Goal: Information Seeking & Learning: Learn about a topic

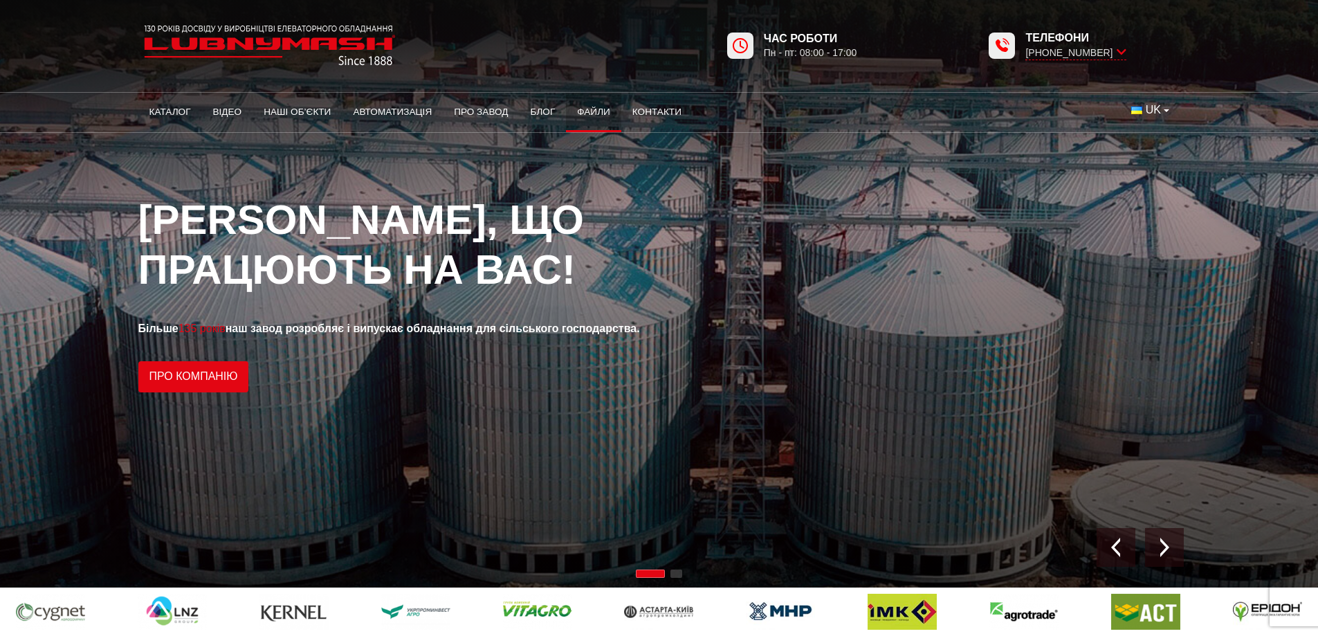
click at [590, 110] on link "Файли" at bounding box center [593, 112] width 55 height 30
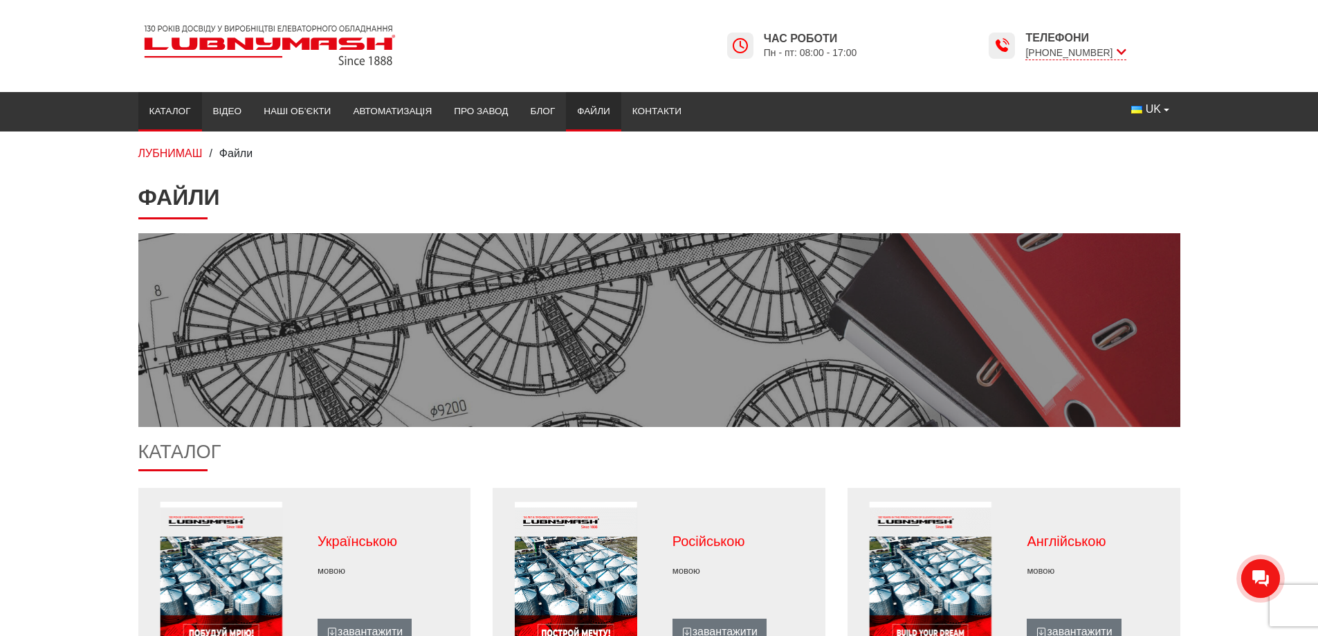
click at [176, 108] on link "Каталог" at bounding box center [170, 111] width 64 height 30
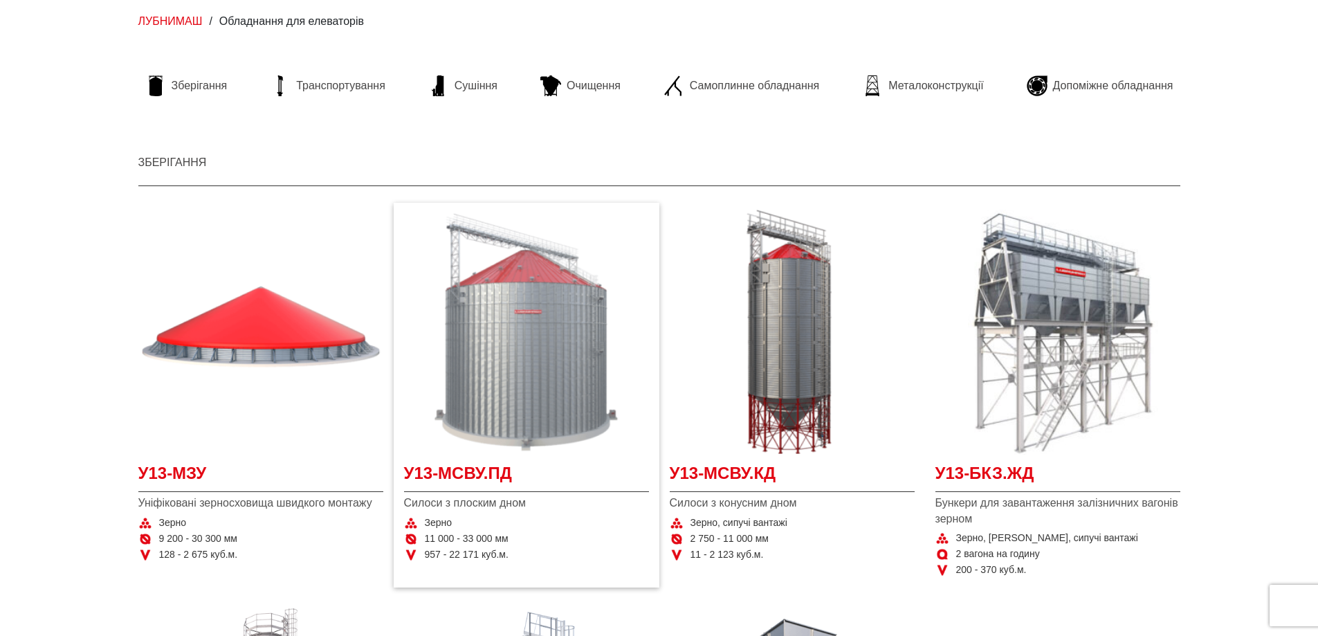
scroll to position [138, 0]
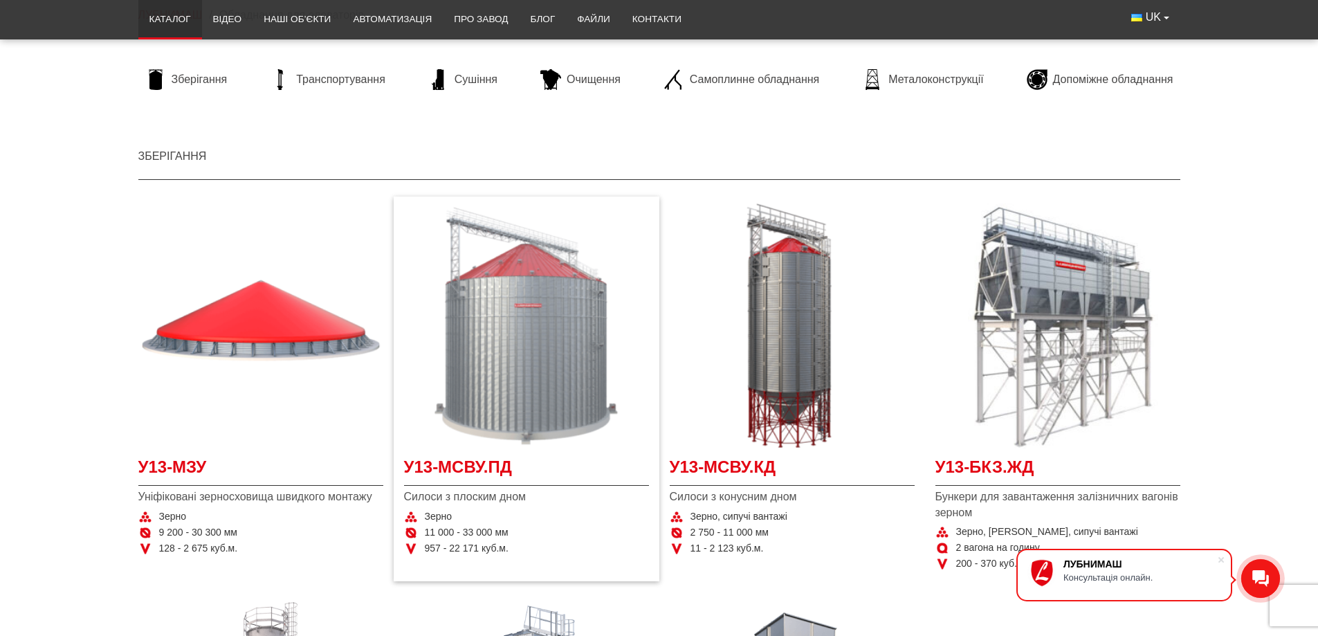
click at [525, 359] on img "Детальніше У13-МСВУ.ПД" at bounding box center [526, 325] width 245 height 245
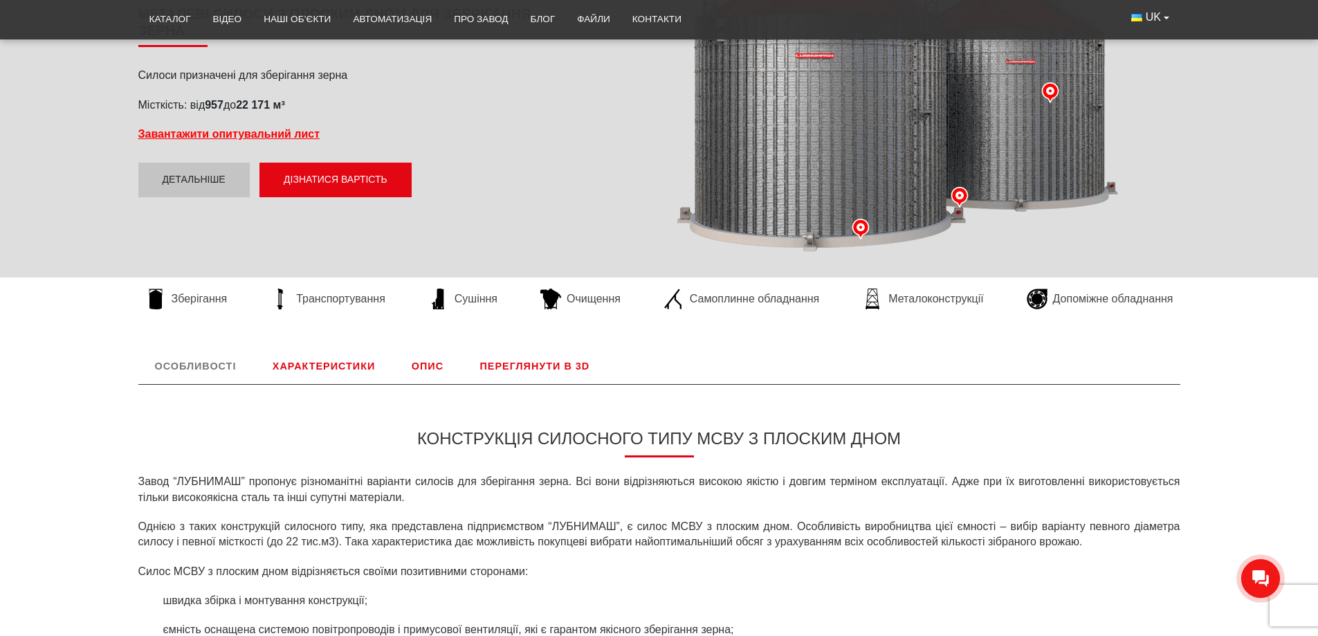
click at [298, 367] on link "Характеристики" at bounding box center [324, 366] width 136 height 36
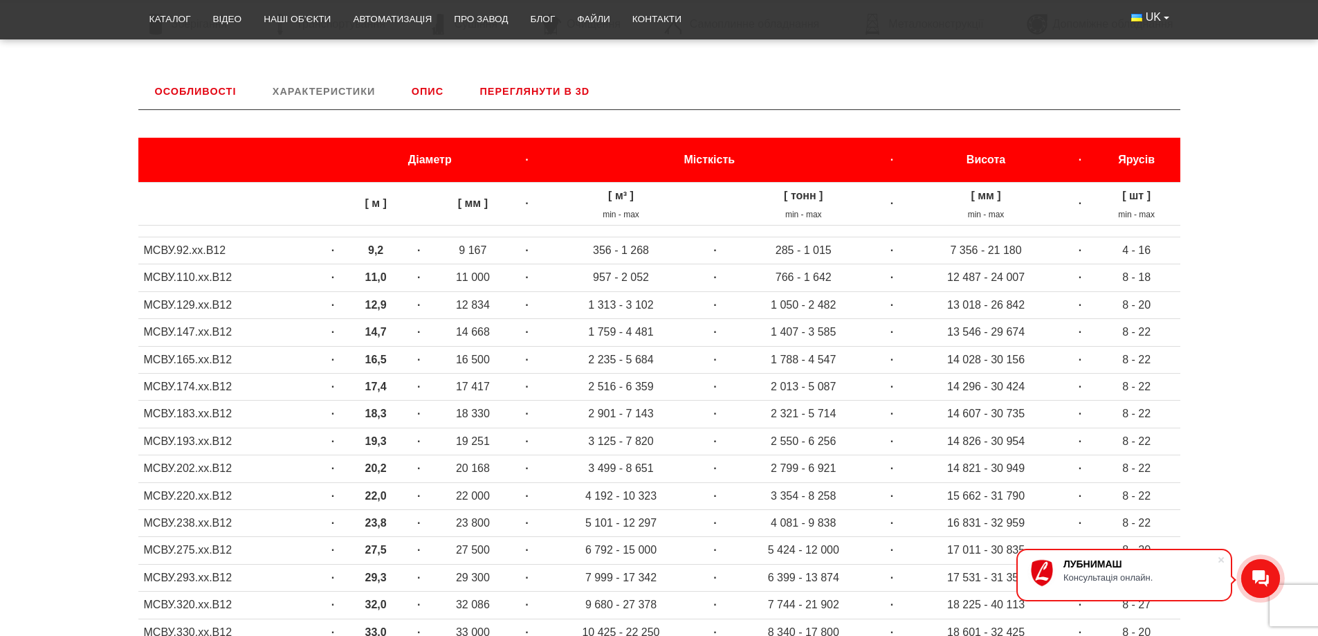
scroll to position [577, 0]
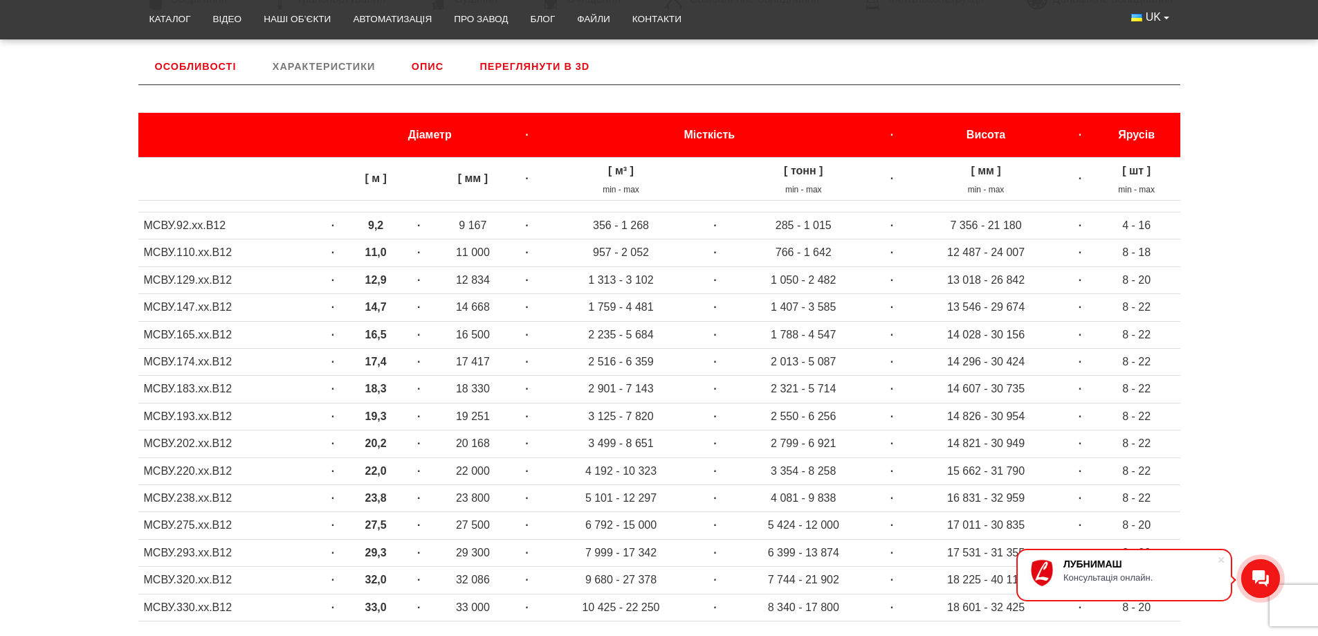
drag, startPoint x: 1082, startPoint y: 87, endPoint x: 945, endPoint y: 79, distance: 137.9
click at [1082, 86] on div "Діаметр · Місткість · Висота · Ярусів [ м ] [ мм ] · [ м³ ] min - max [ тонн ] …" at bounding box center [659, 378] width 1042 height 588
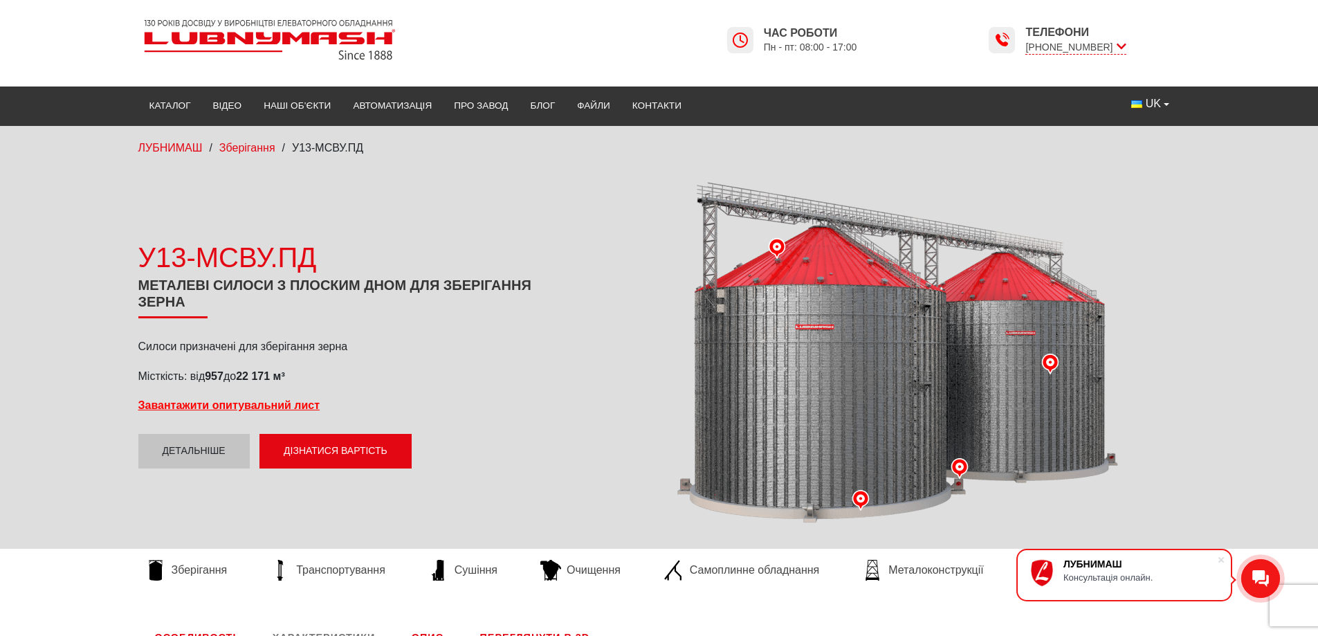
scroll to position [0, 0]
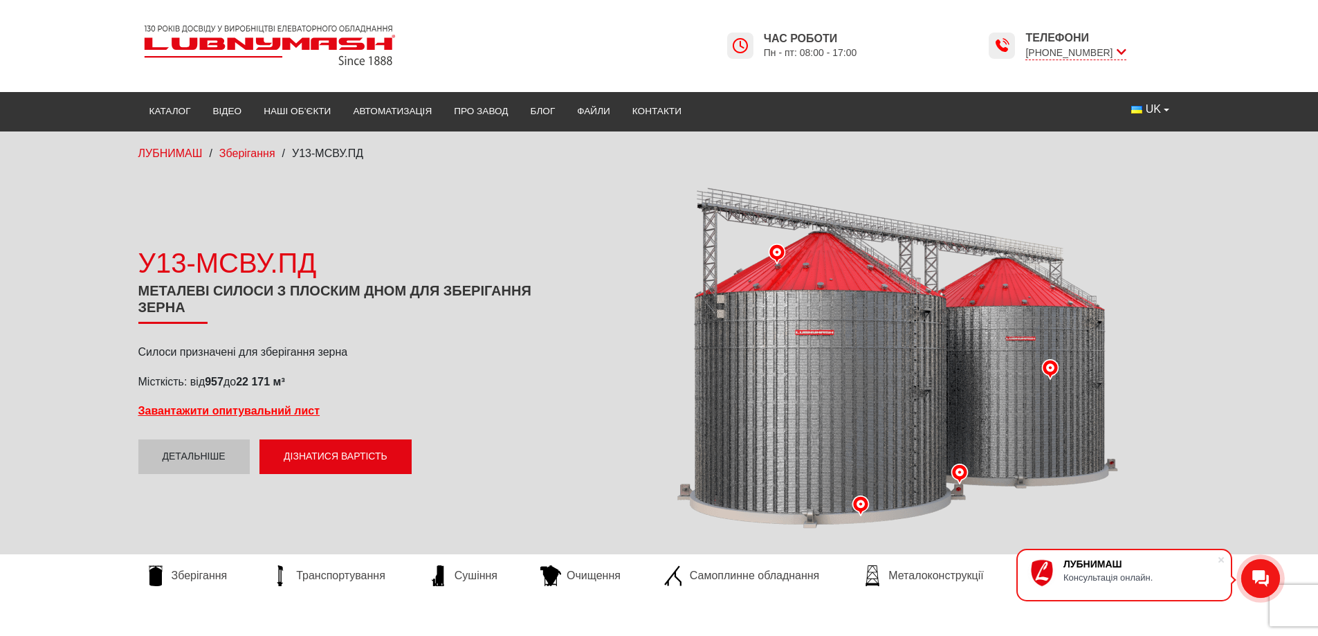
click at [608, 420] on div at bounding box center [880, 359] width 599 height 350
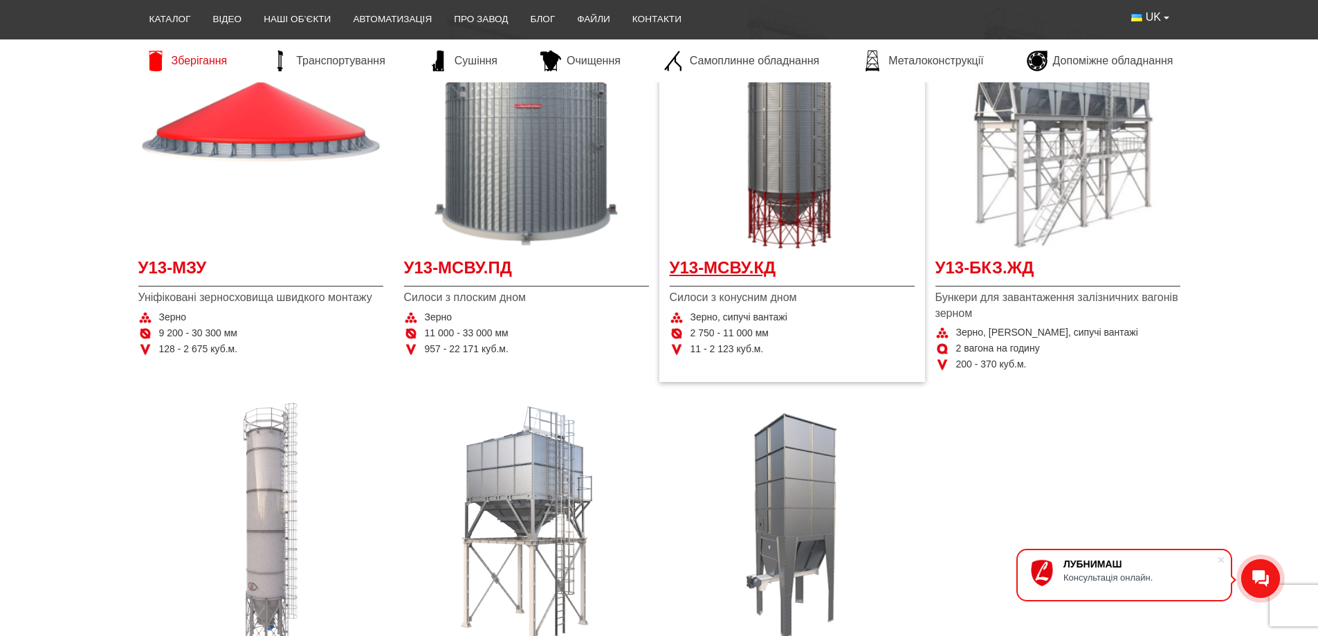
scroll to position [346, 0]
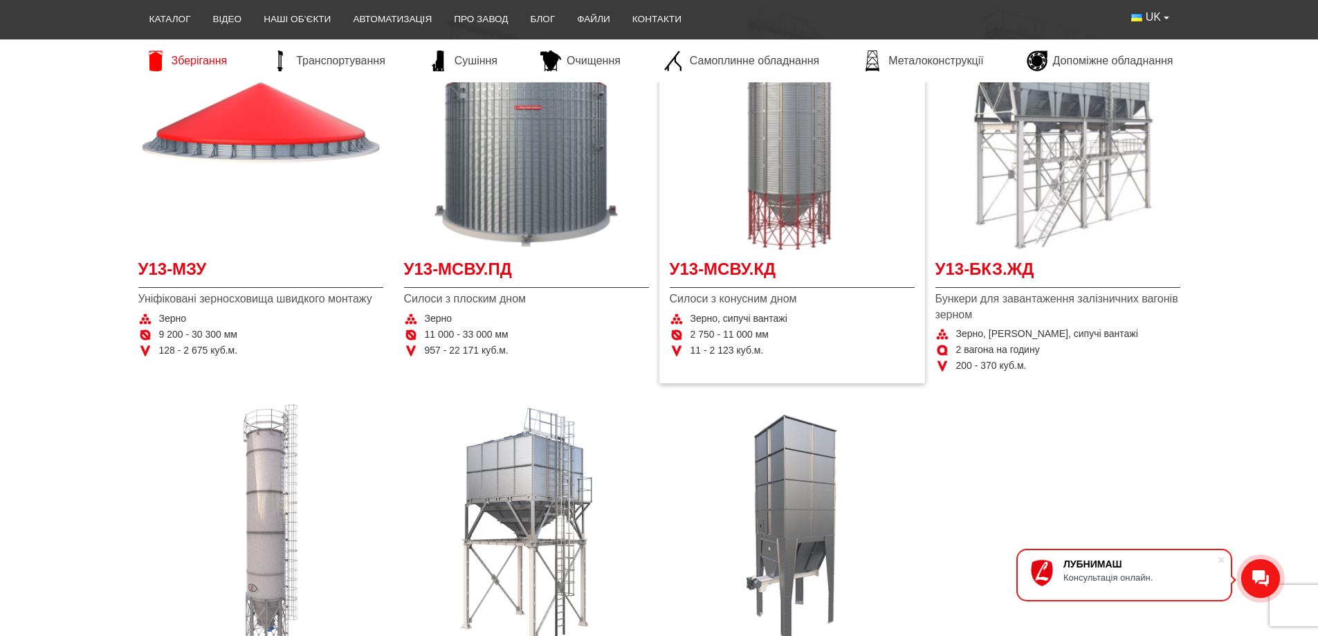
click at [790, 194] on img at bounding box center [792, 128] width 245 height 245
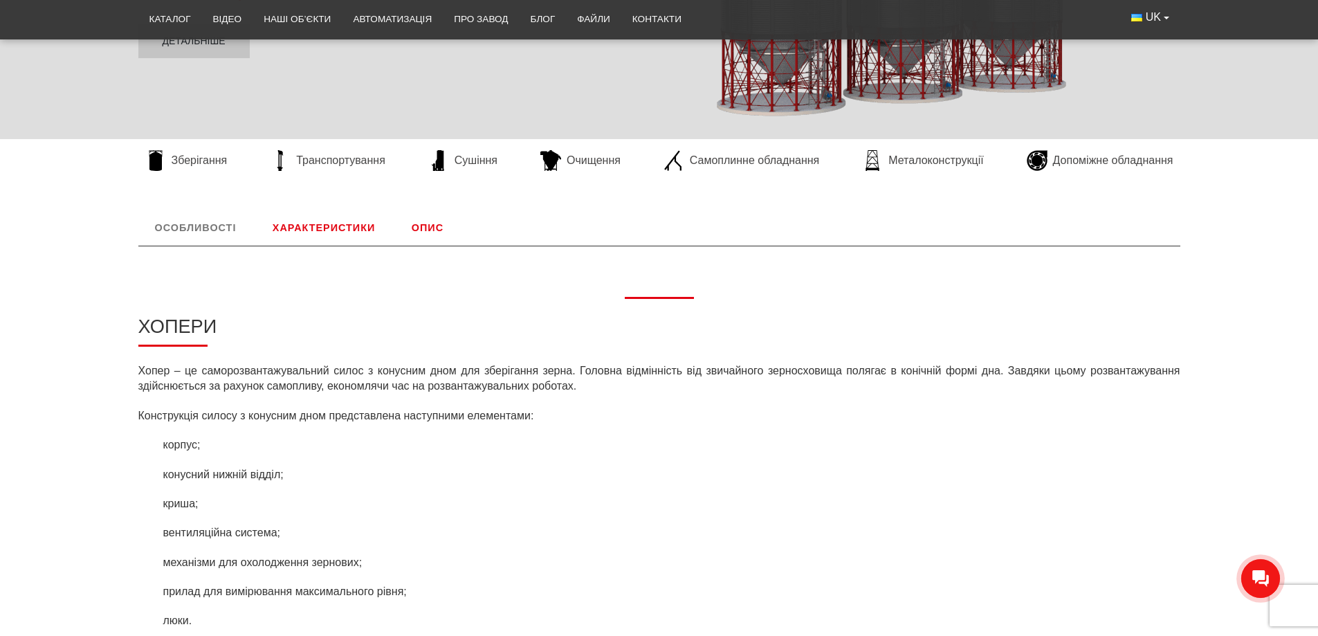
click at [311, 230] on link "Характеристики" at bounding box center [324, 228] width 136 height 36
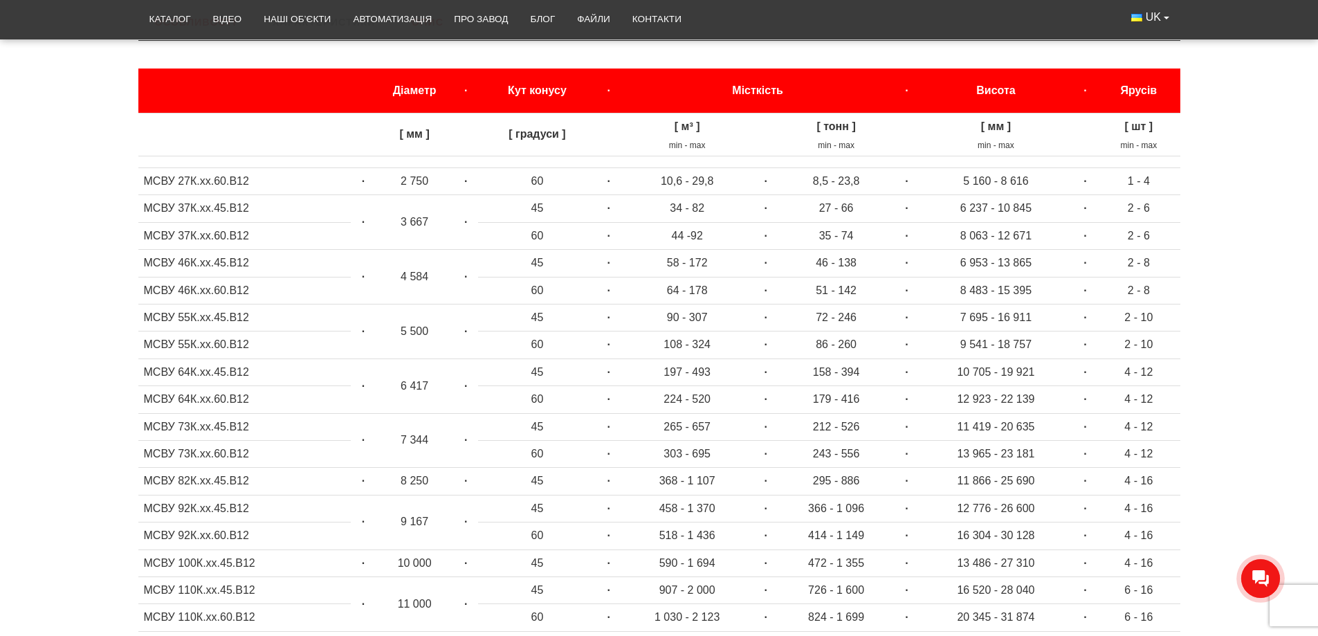
scroll to position [646, 0]
